Goal: Task Accomplishment & Management: Complete application form

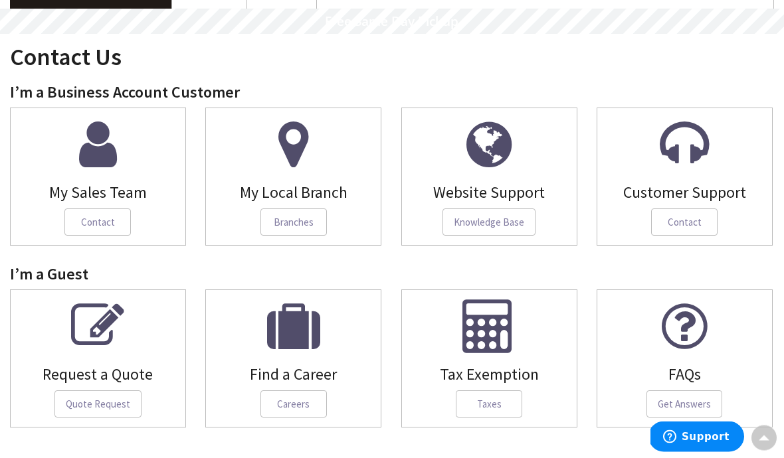
scroll to position [108, 0]
click at [74, 404] on span "Quote Request" at bounding box center [97, 405] width 87 height 28
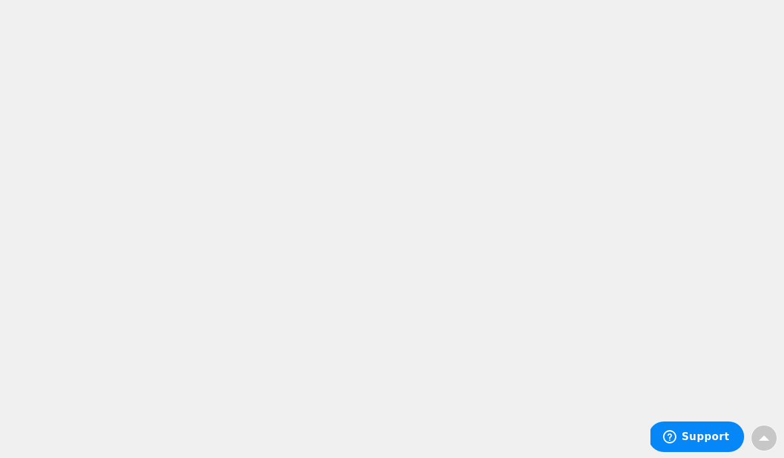
scroll to position [590, 0]
